Goal: Check status: Check status

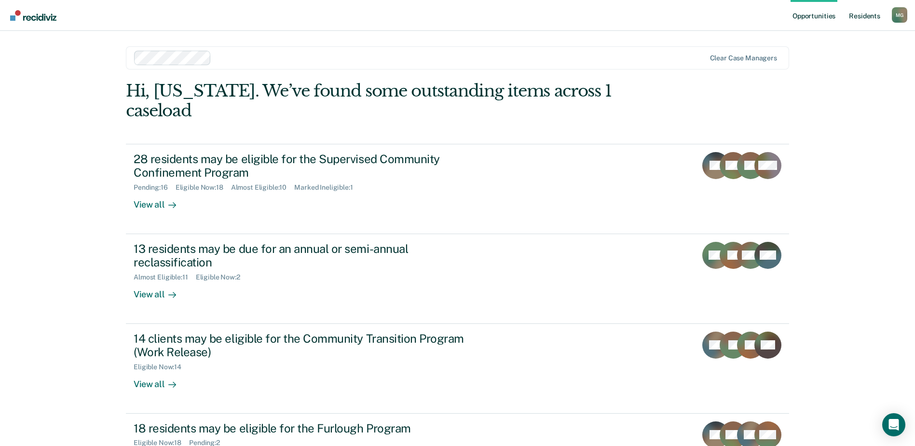
click at [870, 18] on link "Resident s" at bounding box center [864, 15] width 35 height 31
